Goal: Task Accomplishment & Management: Complete application form

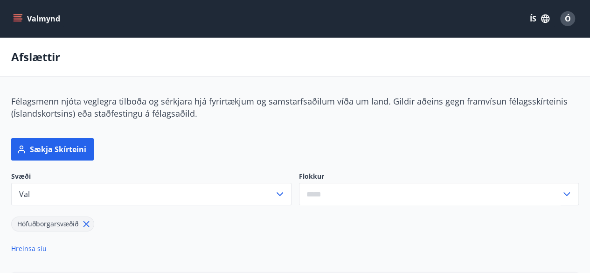
click at [566, 16] on span "Ó" at bounding box center [568, 19] width 6 height 10
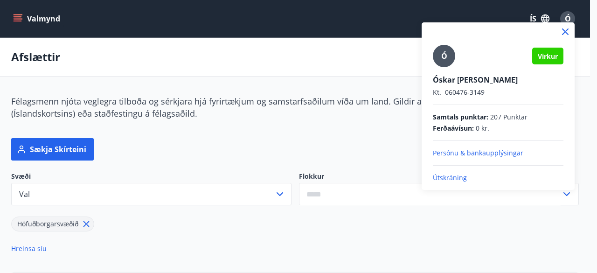
click at [466, 150] on p "Persónu & bankaupplýsingar" at bounding box center [498, 152] width 131 height 9
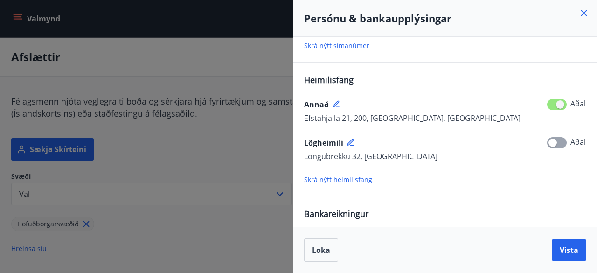
scroll to position [233, 0]
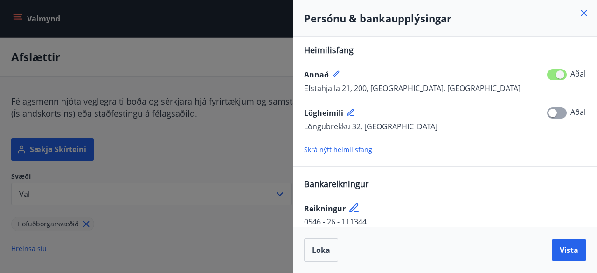
click at [330, 149] on span "Skrá nýtt heimilisfang" at bounding box center [338, 149] width 68 height 9
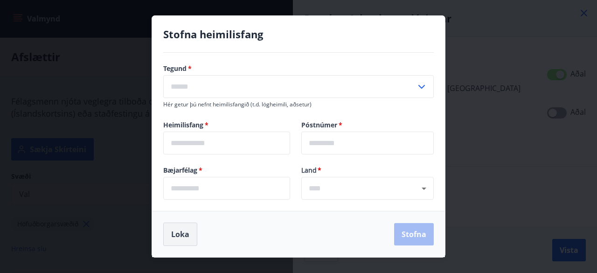
click at [173, 238] on button "Loka" at bounding box center [180, 234] width 34 height 23
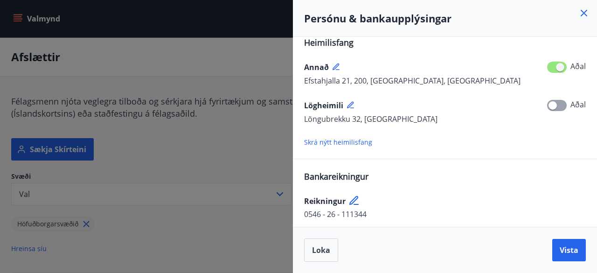
scroll to position [244, 0]
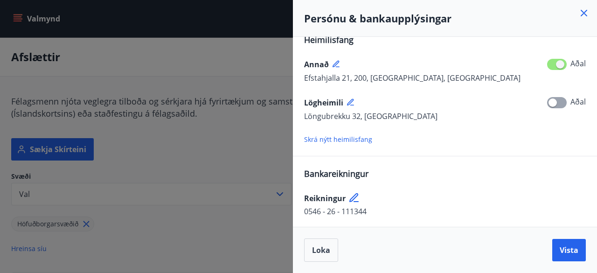
click at [351, 100] on icon at bounding box center [351, 102] width 8 height 8
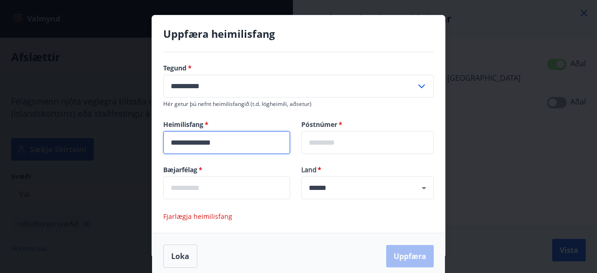
drag, startPoint x: 238, startPoint y: 145, endPoint x: 98, endPoint y: 131, distance: 140.7
click at [107, 137] on div "**********" at bounding box center [298, 136] width 597 height 273
type input "**********"
click at [330, 151] on input "text" at bounding box center [367, 142] width 133 height 23
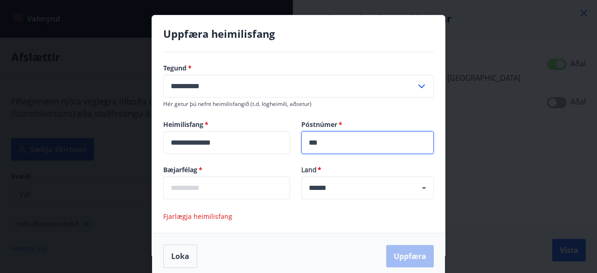
type input "***"
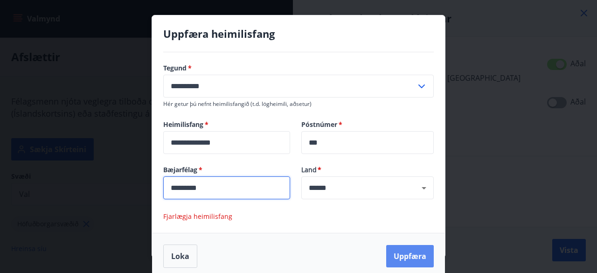
type input "*********"
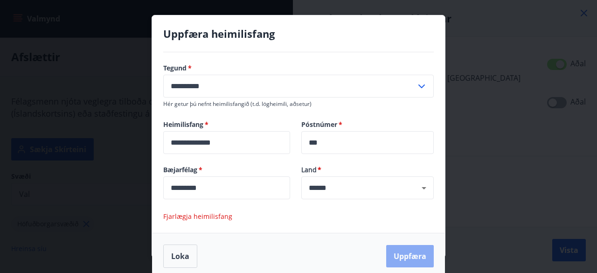
click at [393, 253] on button "Uppfæra" at bounding box center [410, 256] width 48 height 22
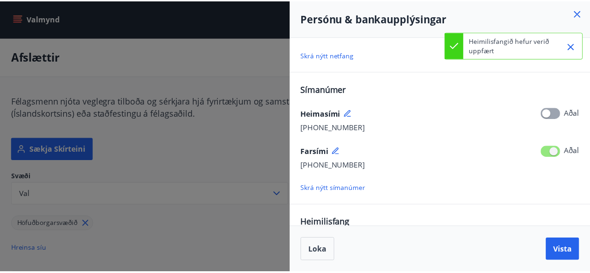
scroll to position [0, 0]
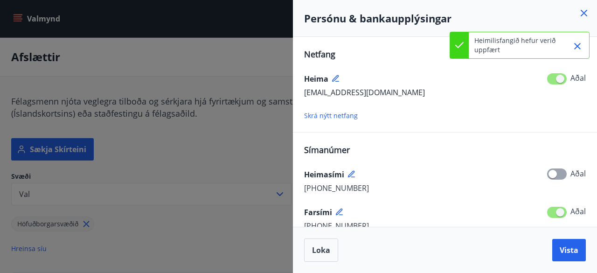
click at [585, 13] on icon at bounding box center [584, 12] width 11 height 11
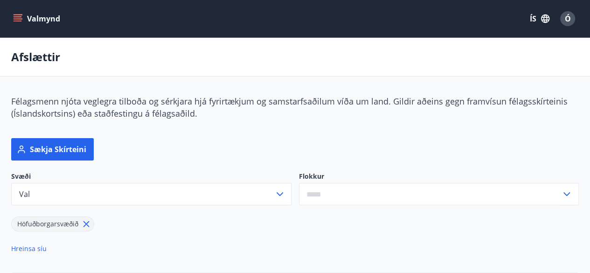
click at [177, 105] on span "Félagsmenn njóta veglegra tilboða og sérkjara hjá fyrirtækjum og samstarfsaðilu…" at bounding box center [289, 107] width 557 height 23
click at [21, 18] on icon "menu" at bounding box center [17, 18] width 9 height 9
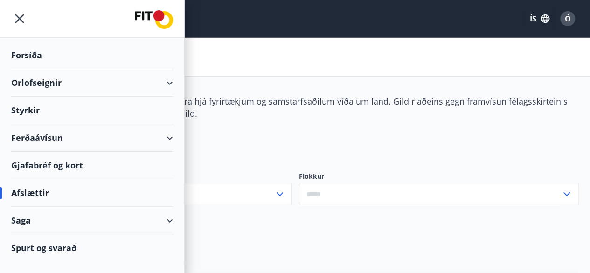
click at [172, 78] on div "Orlofseignir" at bounding box center [92, 83] width 162 height 28
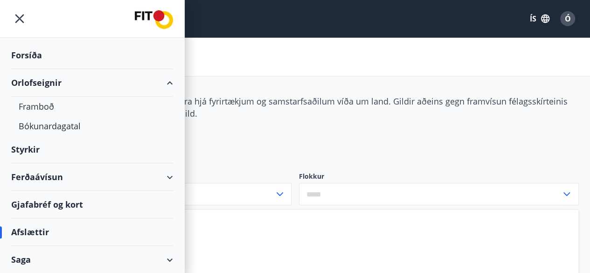
click at [26, 56] on div "Forsíða" at bounding box center [92, 56] width 162 height 28
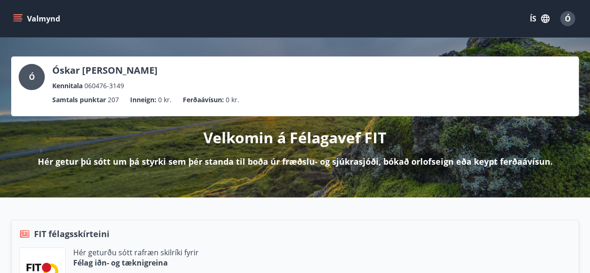
click at [15, 15] on icon "menu" at bounding box center [19, 14] width 10 height 1
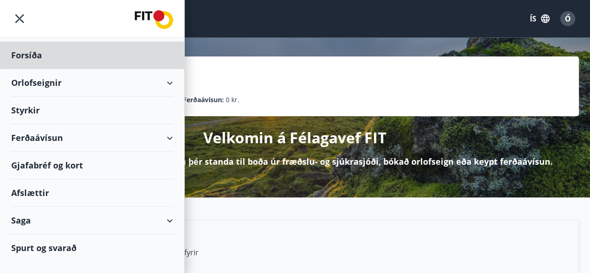
click at [35, 112] on div "Styrkir" at bounding box center [92, 111] width 162 height 28
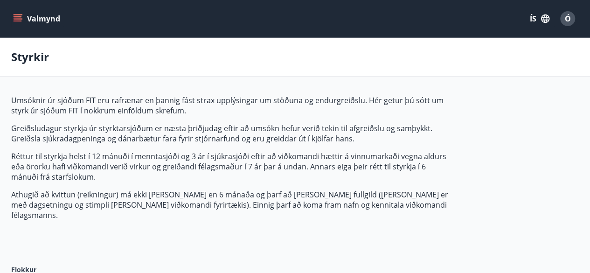
type input "***"
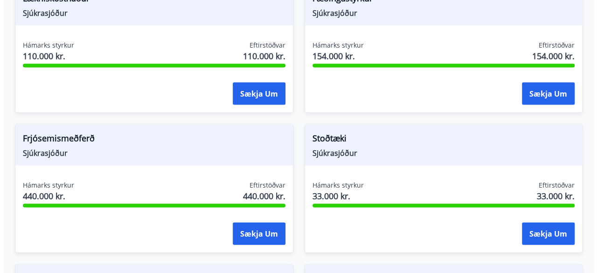
scroll to position [992, 0]
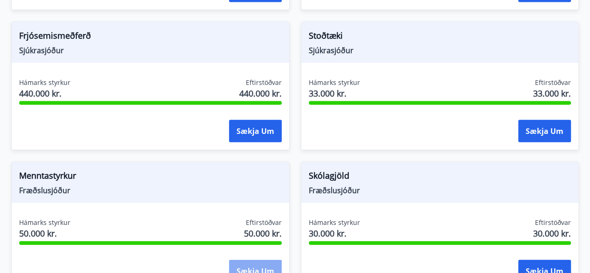
click at [259, 261] on button "Sækja um" at bounding box center [255, 271] width 53 height 22
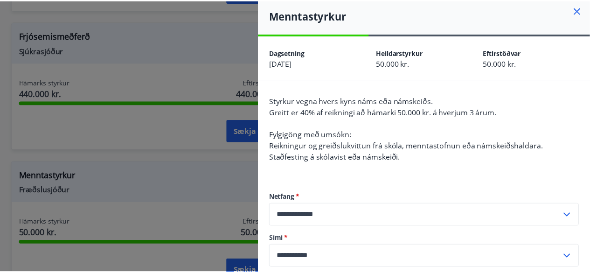
scroll to position [0, 0]
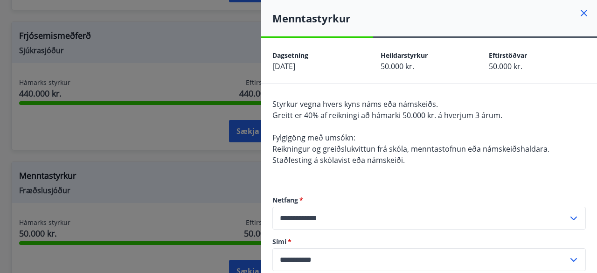
click at [577, 7] on div "Menntastyrkur" at bounding box center [429, 18] width 336 height 36
click at [581, 15] on icon at bounding box center [584, 13] width 7 height 7
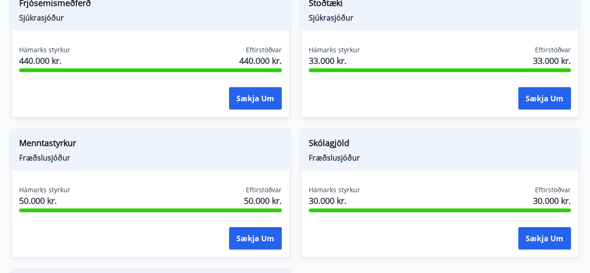
scroll to position [1039, 0]
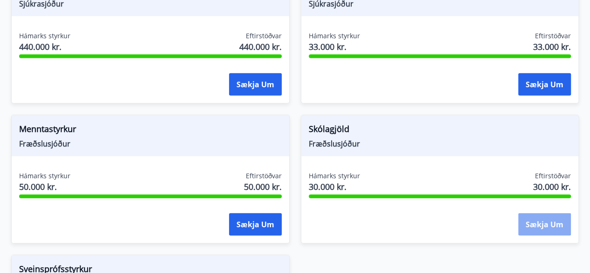
click at [555, 214] on button "Sækja um" at bounding box center [545, 224] width 53 height 22
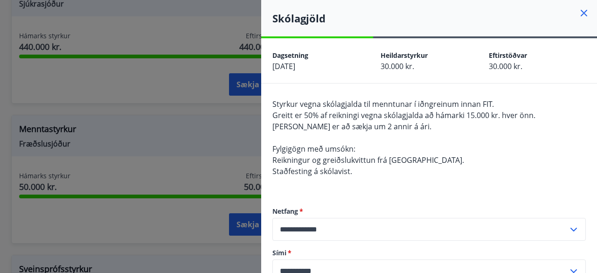
click at [579, 10] on icon at bounding box center [584, 12] width 11 height 11
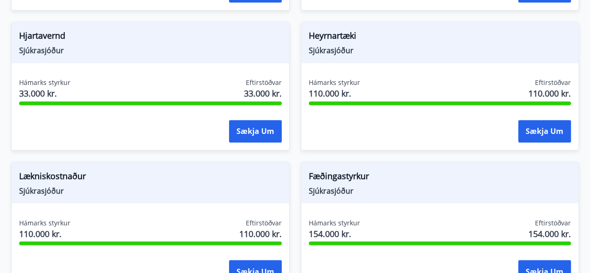
scroll to position [806, 0]
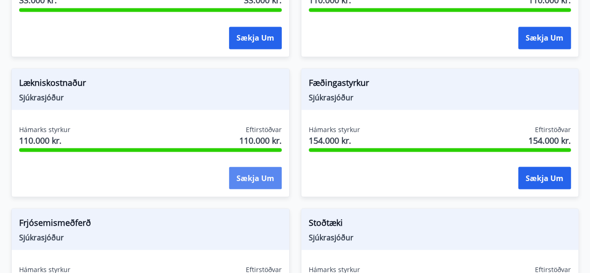
click at [248, 167] on button "Sækja um" at bounding box center [255, 178] width 53 height 22
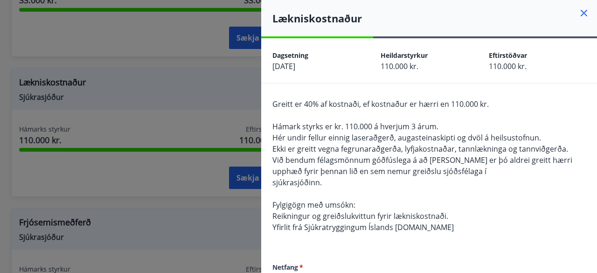
click at [581, 12] on icon at bounding box center [584, 13] width 7 height 7
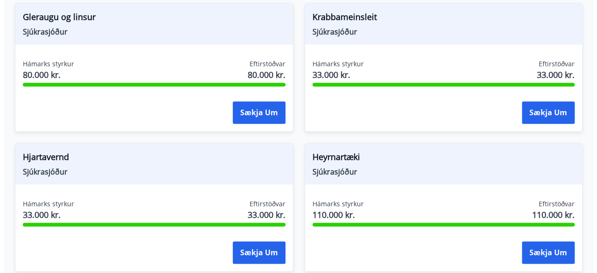
scroll to position [572, 0]
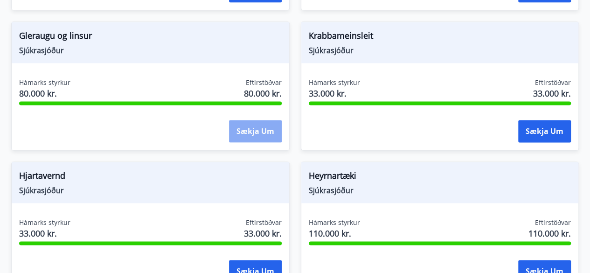
click at [250, 120] on button "Sækja um" at bounding box center [255, 131] width 53 height 22
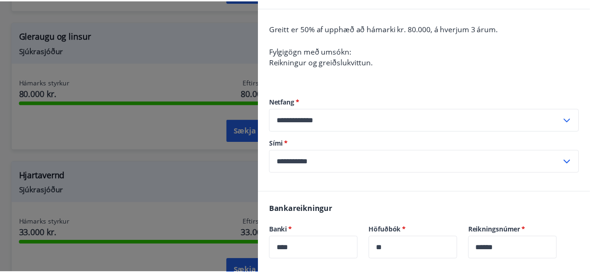
scroll to position [0, 0]
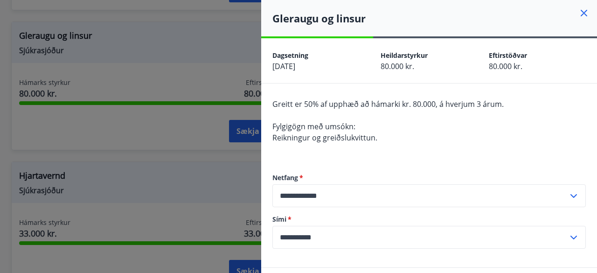
click at [579, 14] on icon at bounding box center [584, 12] width 11 height 11
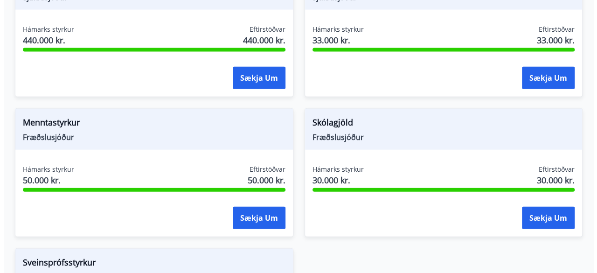
scroll to position [1086, 0]
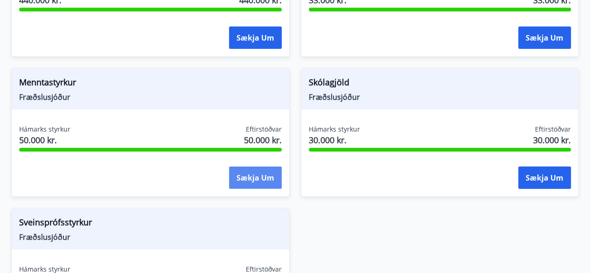
click at [258, 173] on button "Sækja um" at bounding box center [255, 178] width 53 height 22
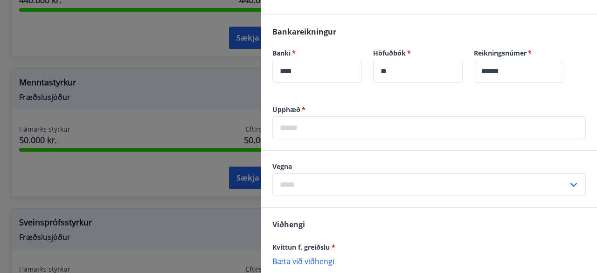
scroll to position [280, 0]
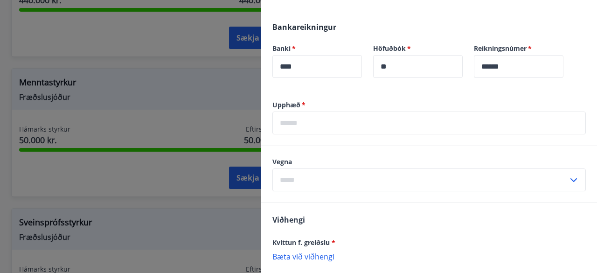
click at [353, 129] on input "text" at bounding box center [430, 123] width 314 height 23
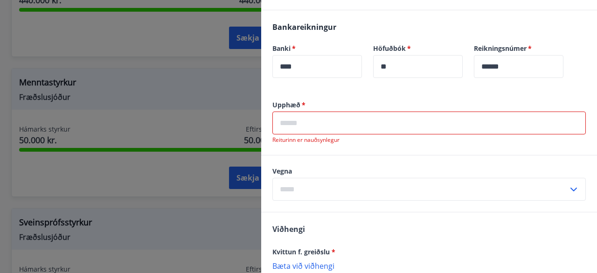
click at [329, 181] on input "text" at bounding box center [421, 189] width 296 height 23
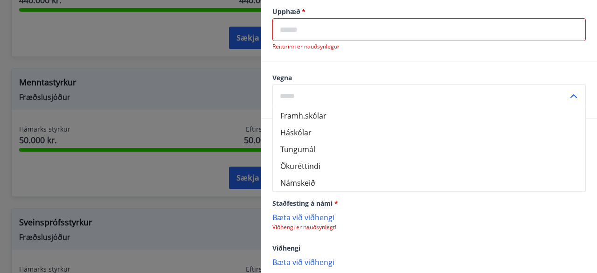
scroll to position [327, 0]
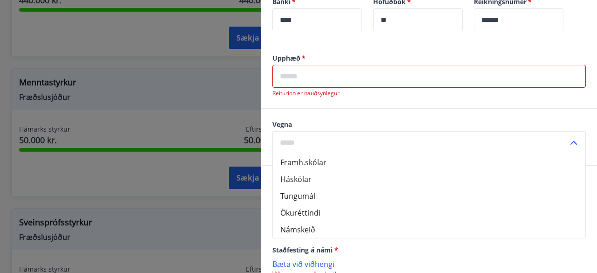
click at [311, 226] on li "Námskeið" at bounding box center [429, 229] width 313 height 17
type input "********"
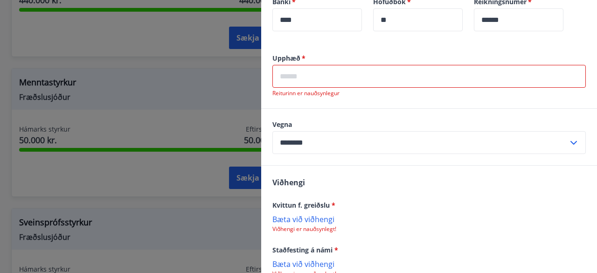
click at [301, 75] on input "text" at bounding box center [430, 76] width 314 height 23
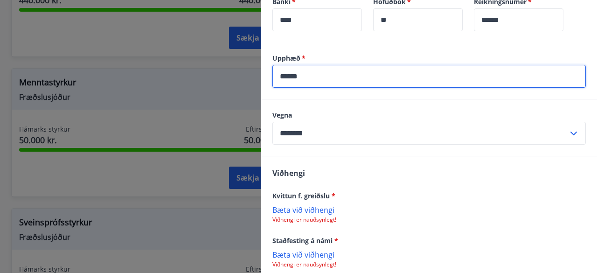
type input "******"
click at [411, 184] on div "[PERSON_NAME] f. greiðslu * [PERSON_NAME] við viðhengi Viðhengi er nauðsynlegt!…" at bounding box center [429, 235] width 336 height 159
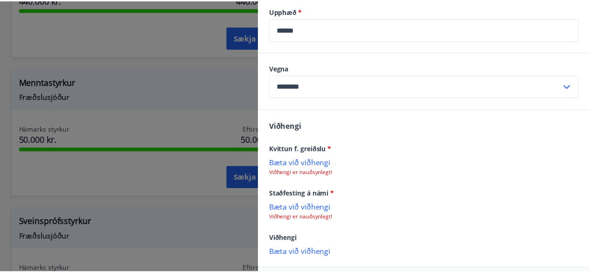
scroll to position [414, 0]
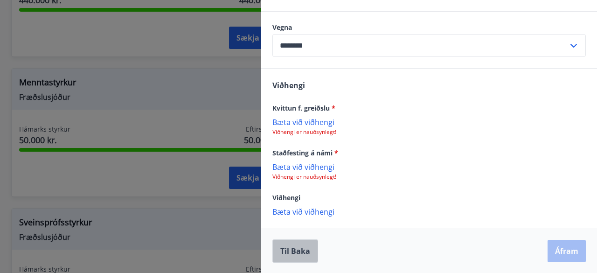
click at [300, 251] on button "Til baka" at bounding box center [296, 250] width 46 height 23
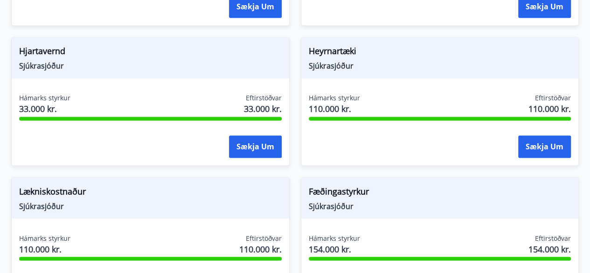
scroll to position [572, 0]
